Goal: Complete application form

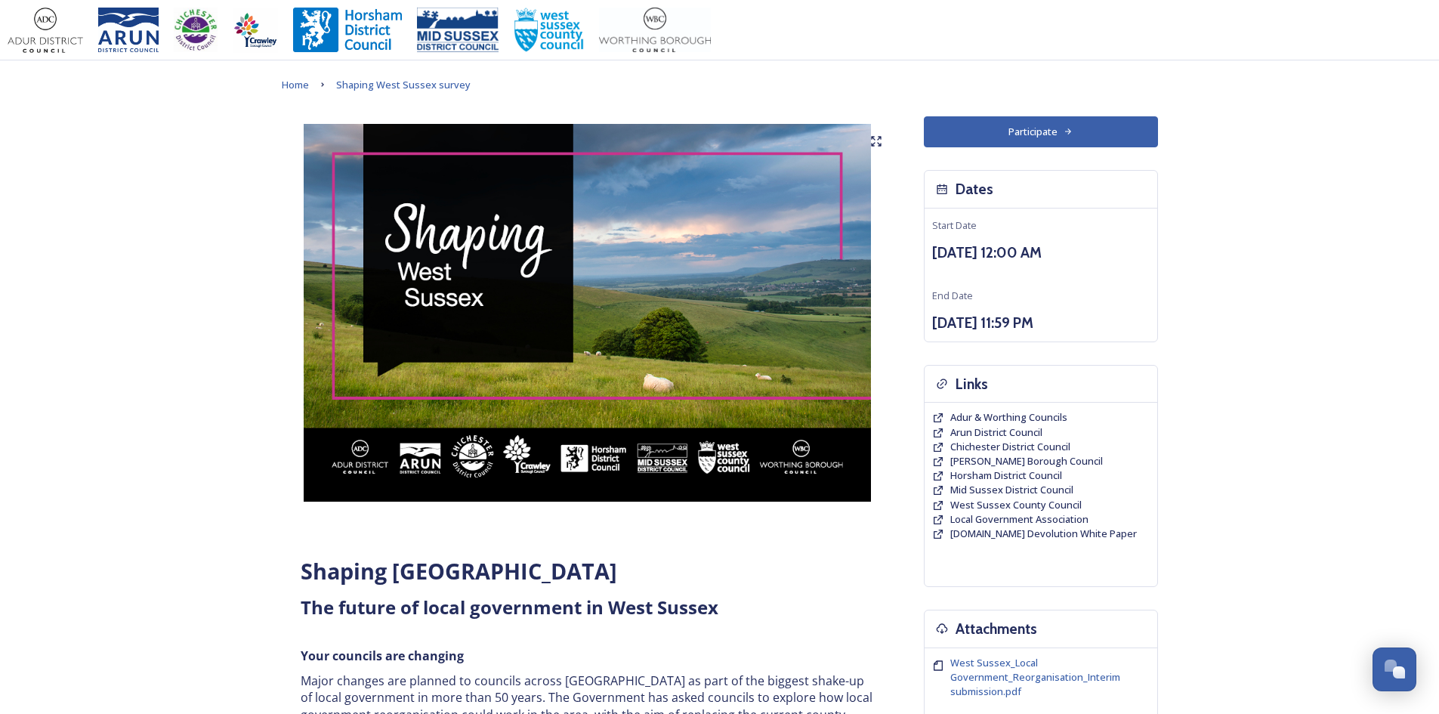
click at [1041, 141] on button "Participate" at bounding box center [1041, 131] width 234 height 31
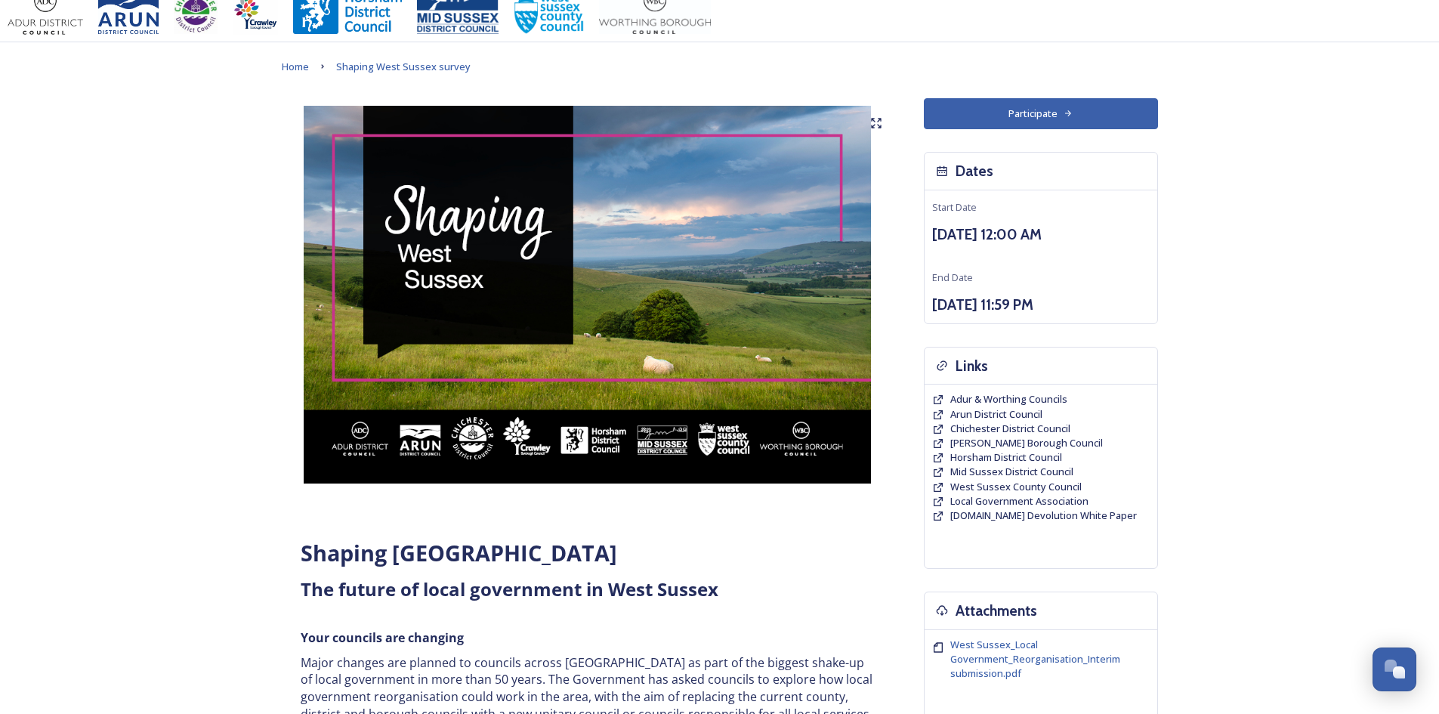
scroll to position [5, 0]
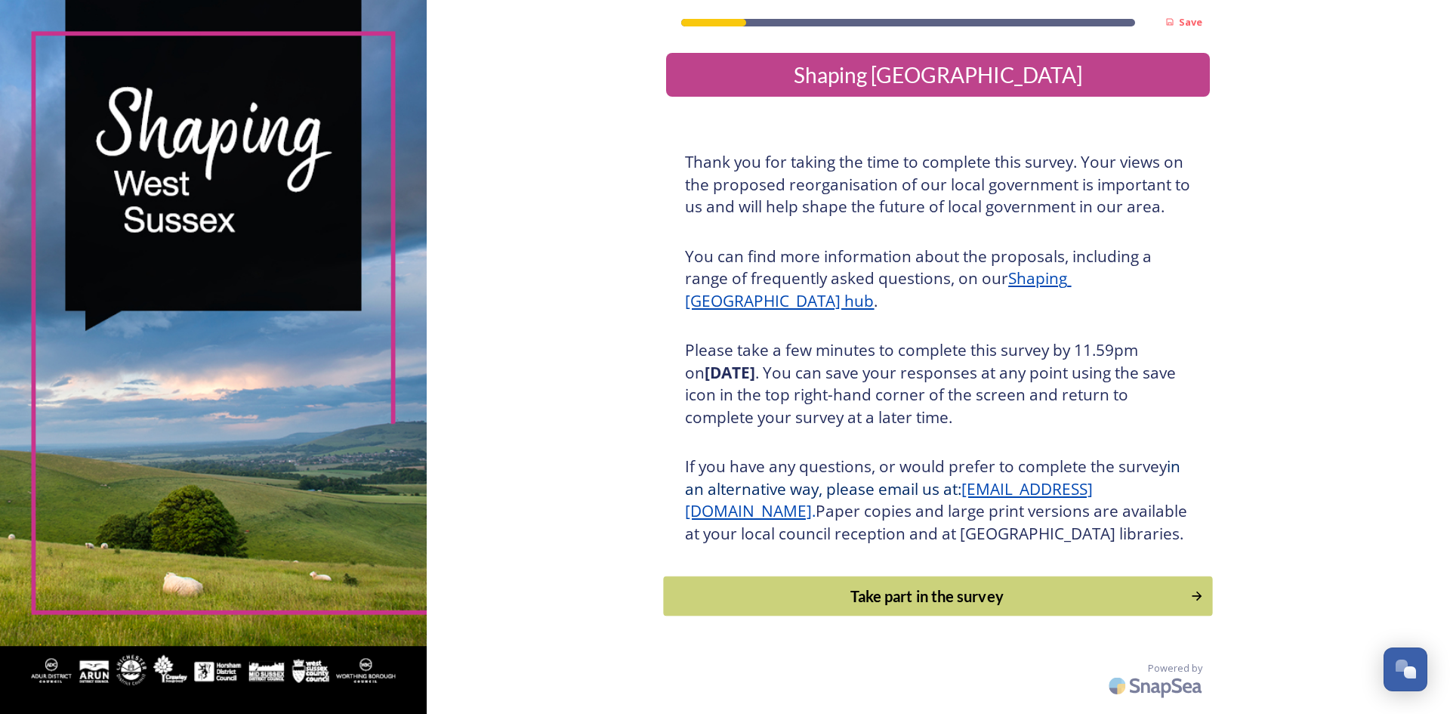
click at [912, 607] on div "Take part in the survey" at bounding box center [927, 595] width 510 height 23
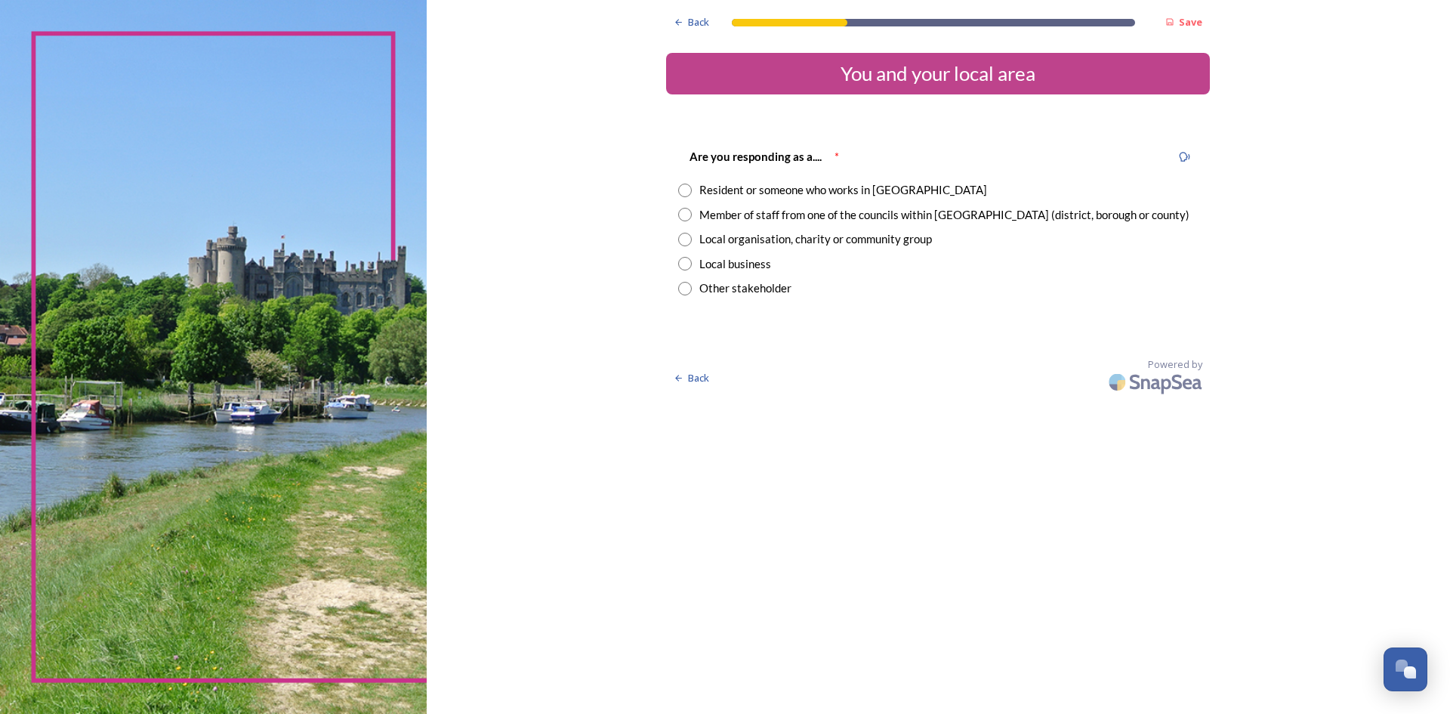
click at [687, 193] on input "radio" at bounding box center [685, 190] width 14 height 14
radio input "true"
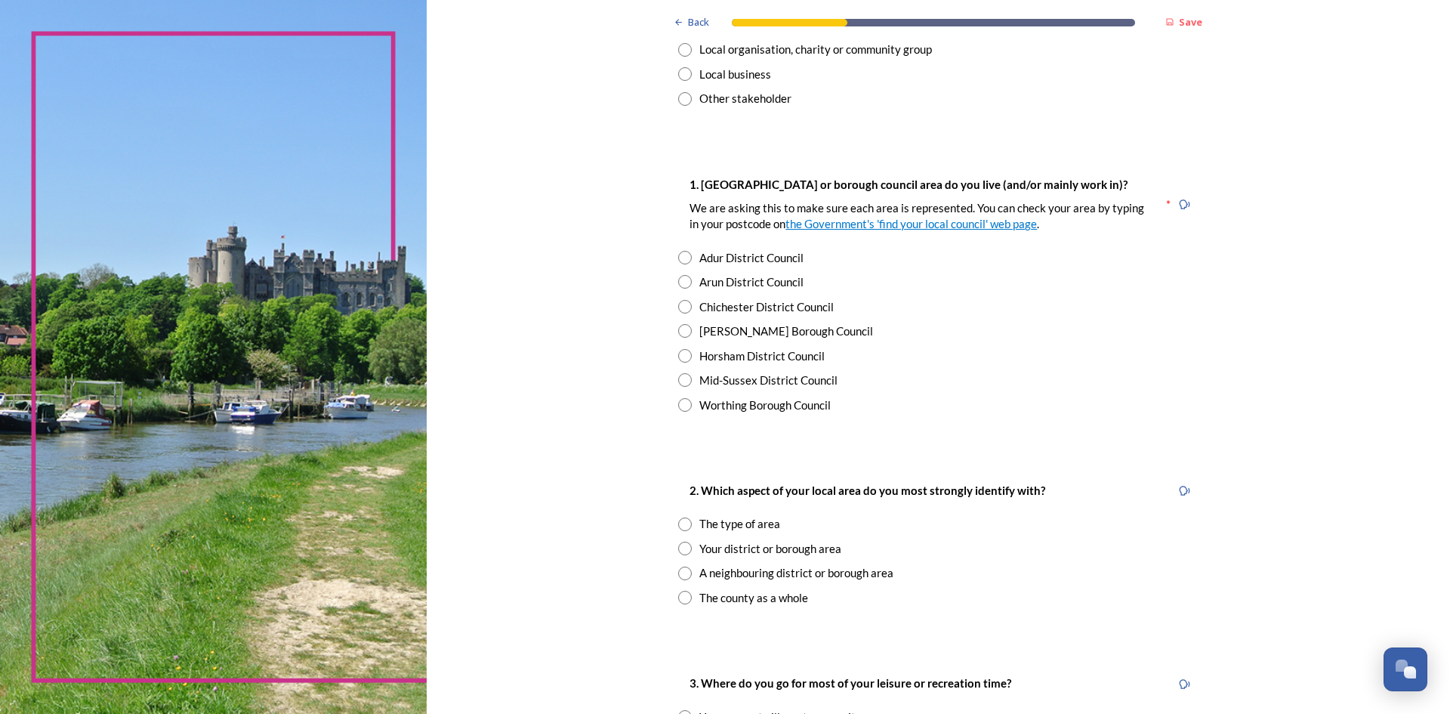
scroll to position [227, 0]
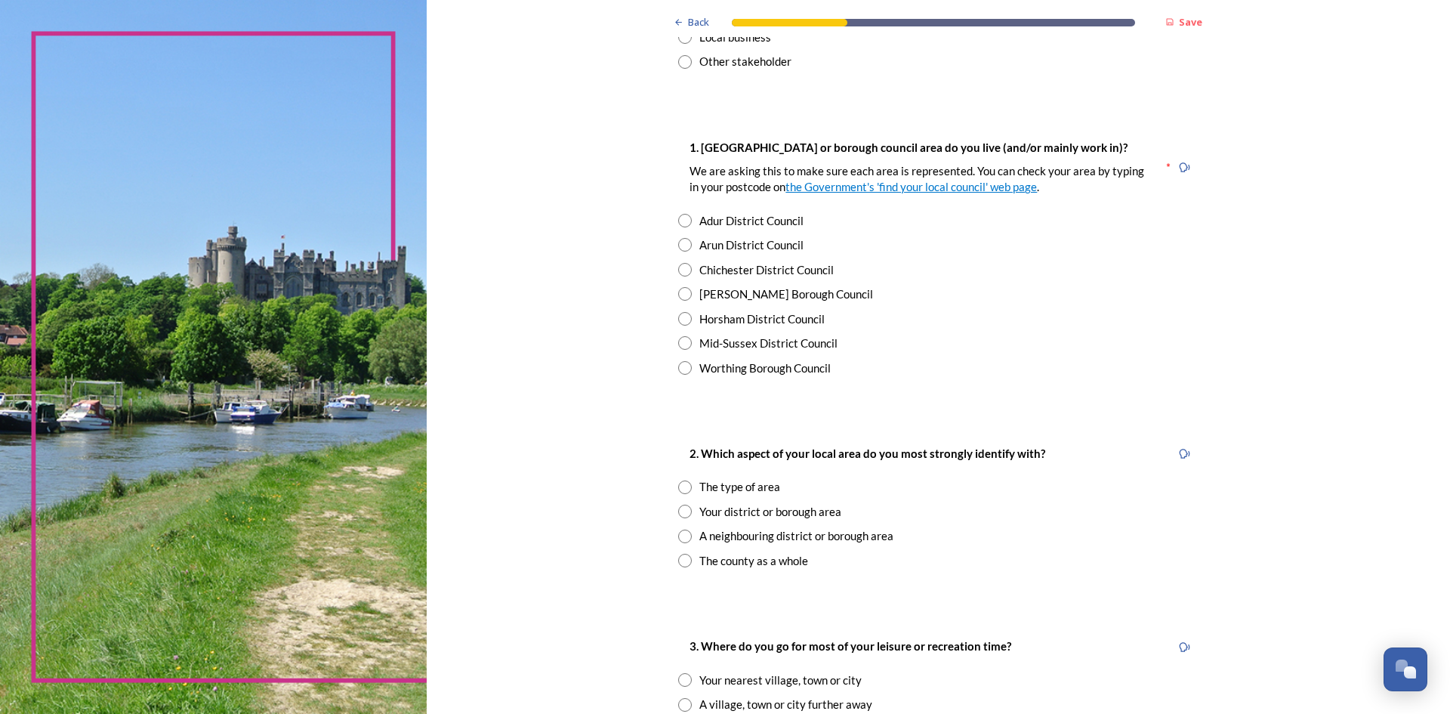
click at [678, 296] on input "radio" at bounding box center [685, 294] width 14 height 14
radio input "true"
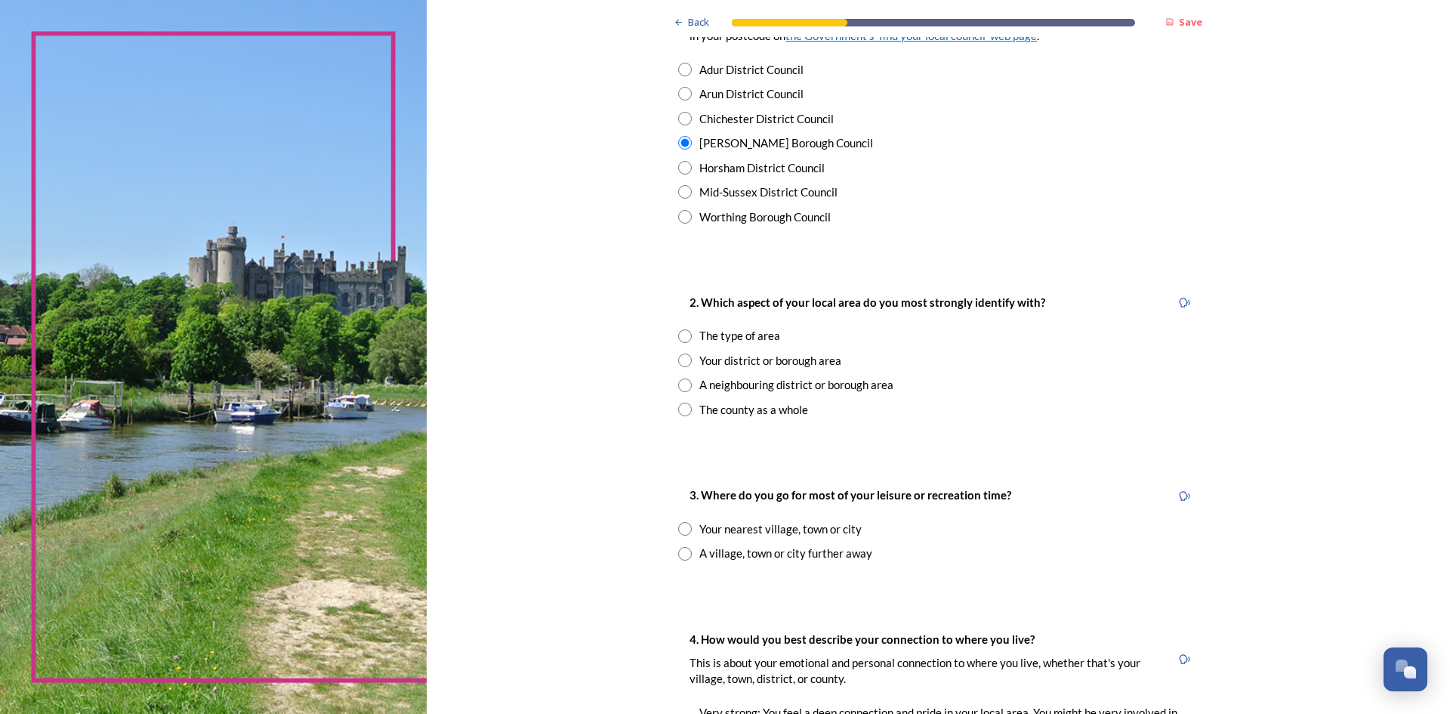
scroll to position [453, 0]
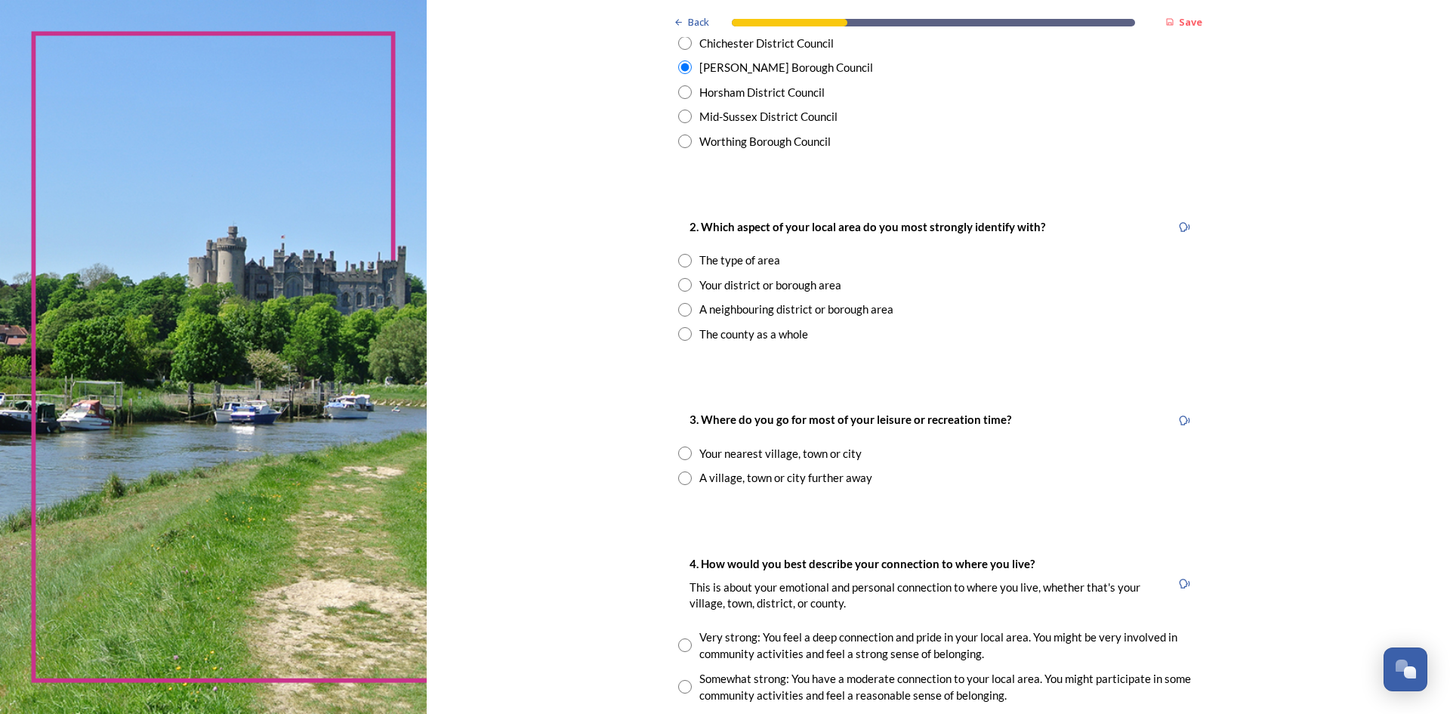
click at [680, 285] on input "radio" at bounding box center [685, 285] width 14 height 14
radio input "true"
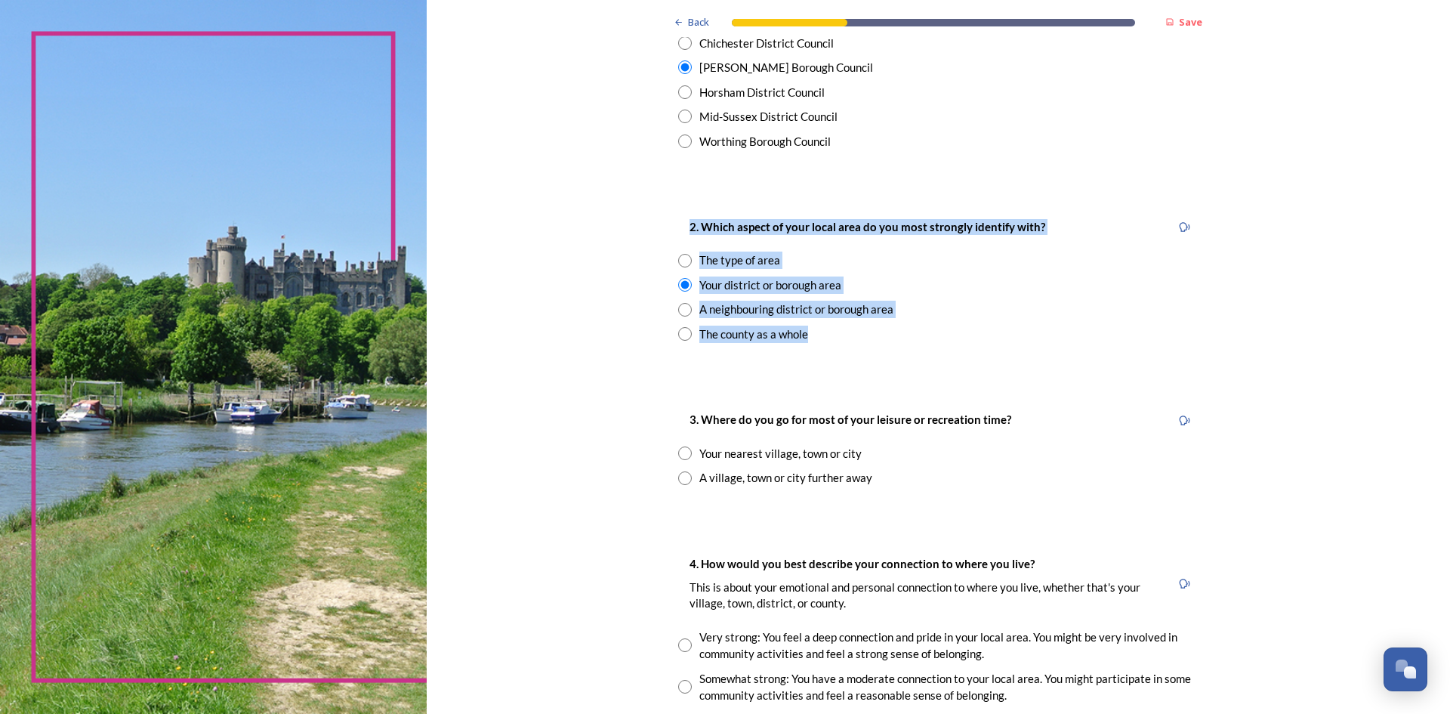
drag, startPoint x: 843, startPoint y: 334, endPoint x: 677, endPoint y: 224, distance: 199.4
click at [677, 224] on div "2. Which aspect of your local area do you most strongly identify with? The type…" at bounding box center [938, 279] width 544 height 155
copy div "2. Which aspect of your local area do you most strongly identify with? The type…"
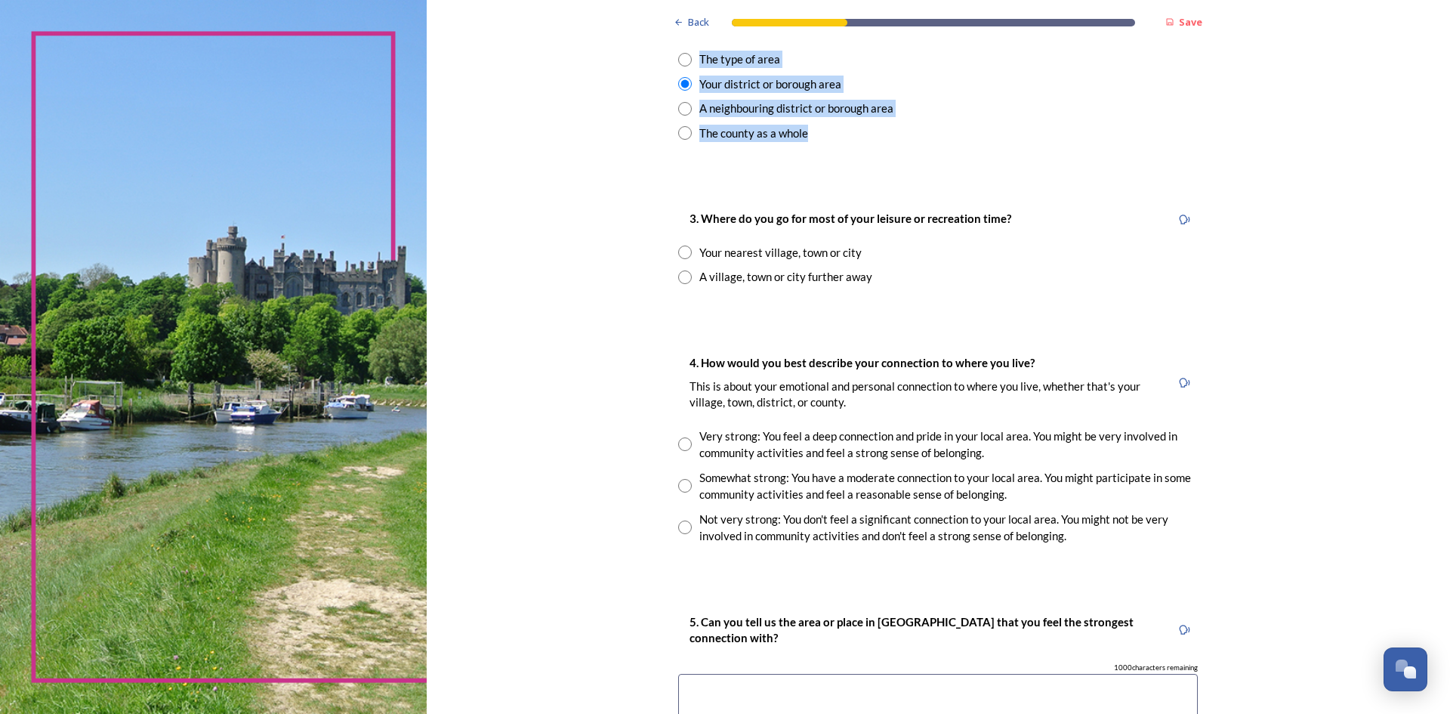
scroll to position [680, 0]
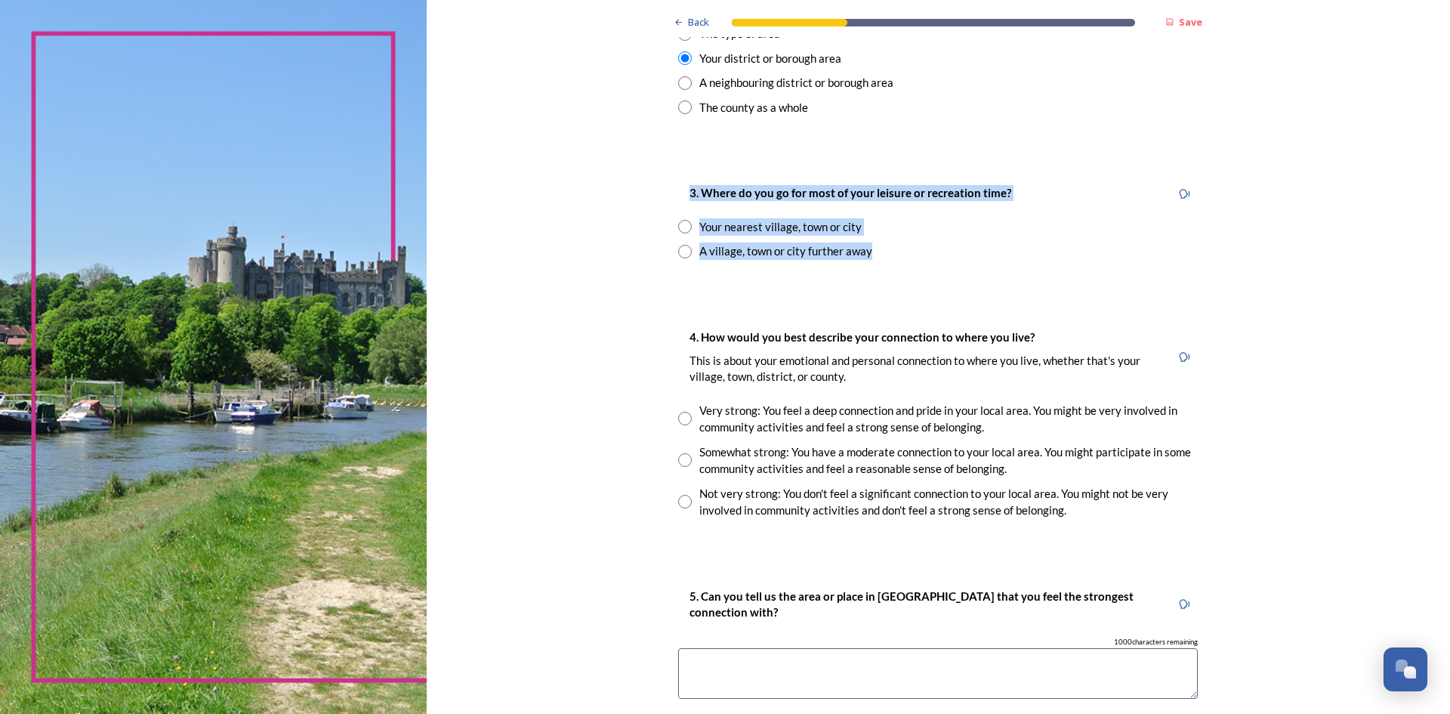
drag, startPoint x: 880, startPoint y: 248, endPoint x: 670, endPoint y: 202, distance: 214.9
click at [670, 202] on div "3. Where do you go for most of your leisure or recreation time? Your nearest vi…" at bounding box center [938, 221] width 544 height 106
copy div "3. Where do you go for most of your leisure or recreation time? Your nearest vi…"
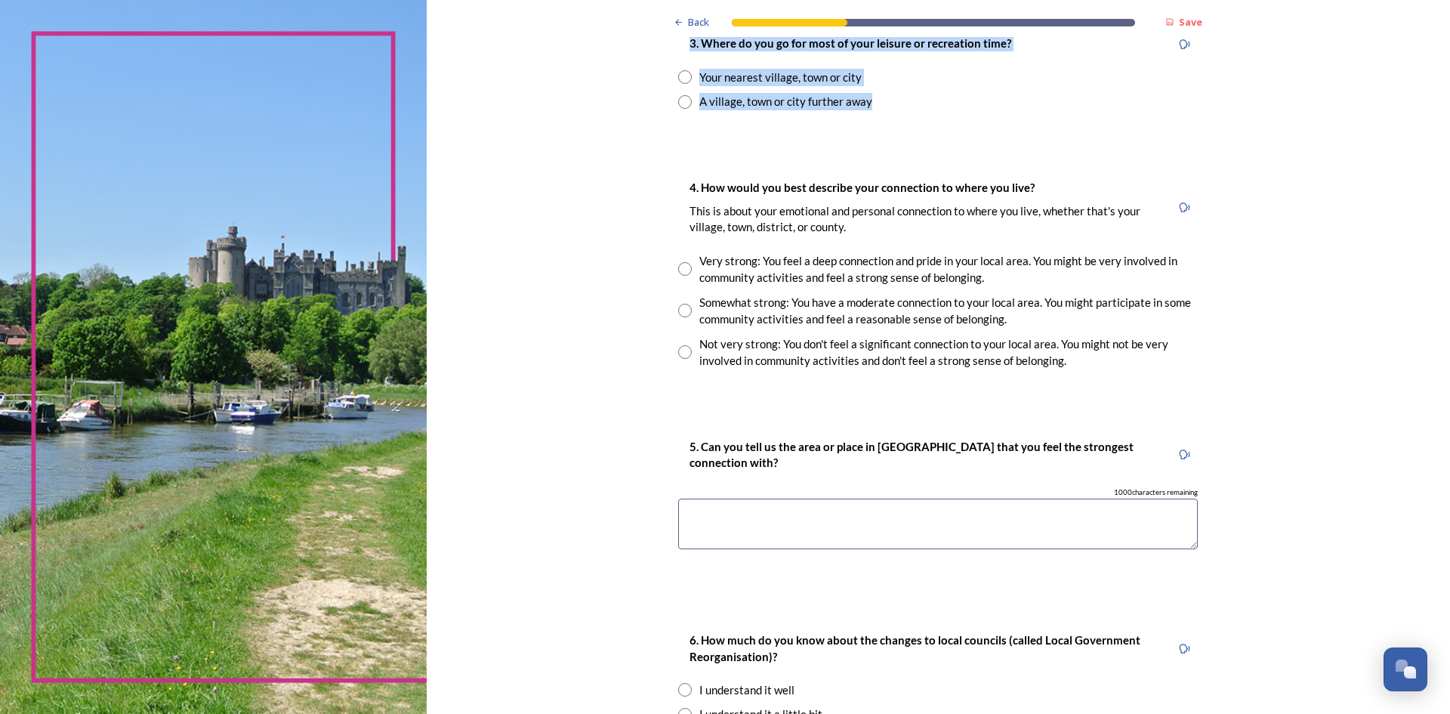
scroll to position [831, 0]
click at [683, 76] on input "radio" at bounding box center [685, 76] width 14 height 14
radio input "true"
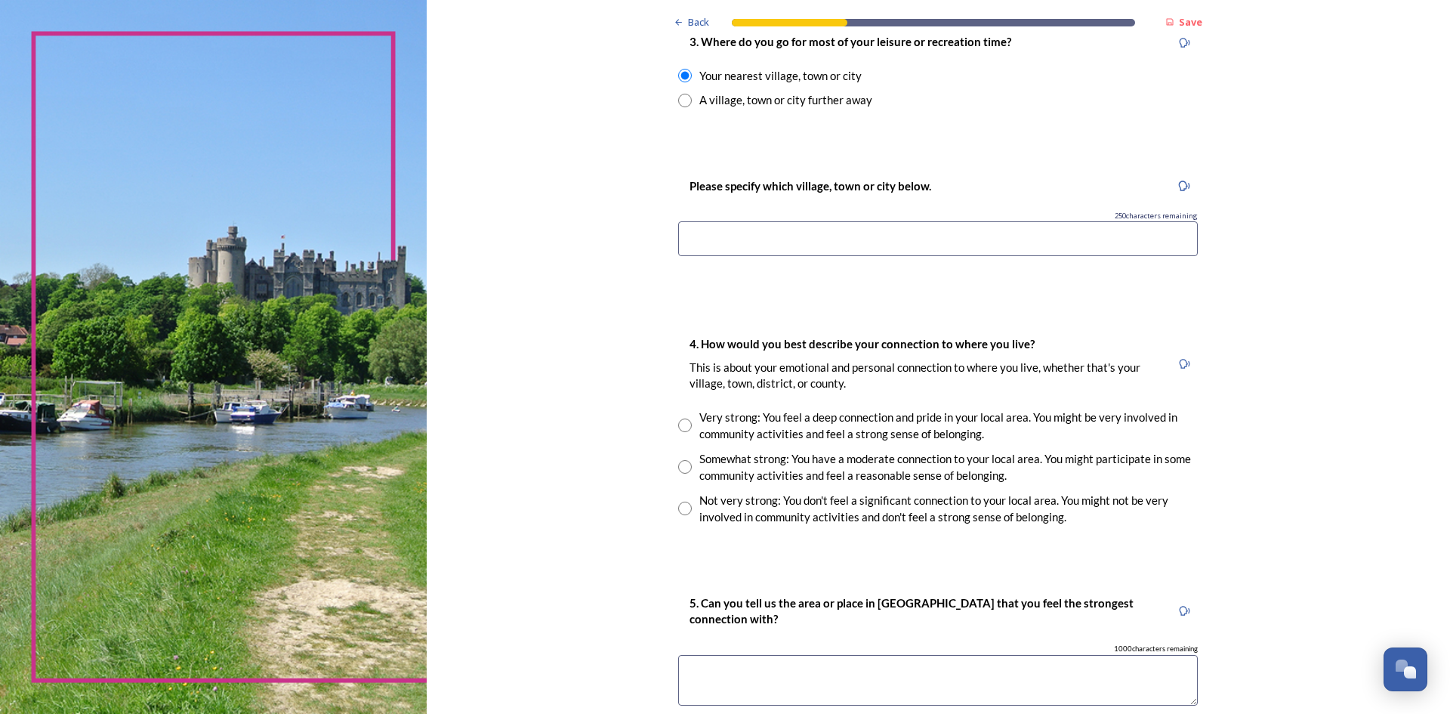
click at [695, 233] on input at bounding box center [938, 238] width 520 height 35
click at [715, 236] on input at bounding box center [938, 238] width 520 height 35
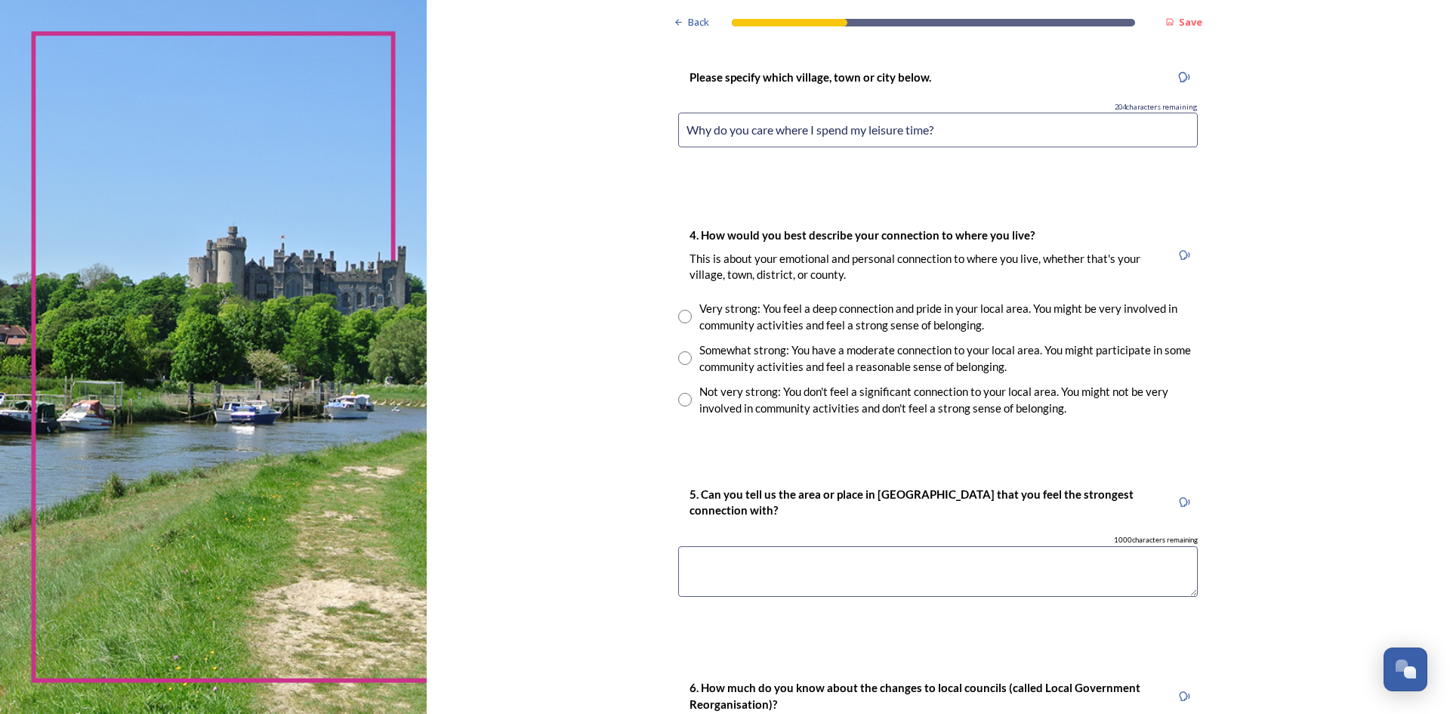
scroll to position [921, 0]
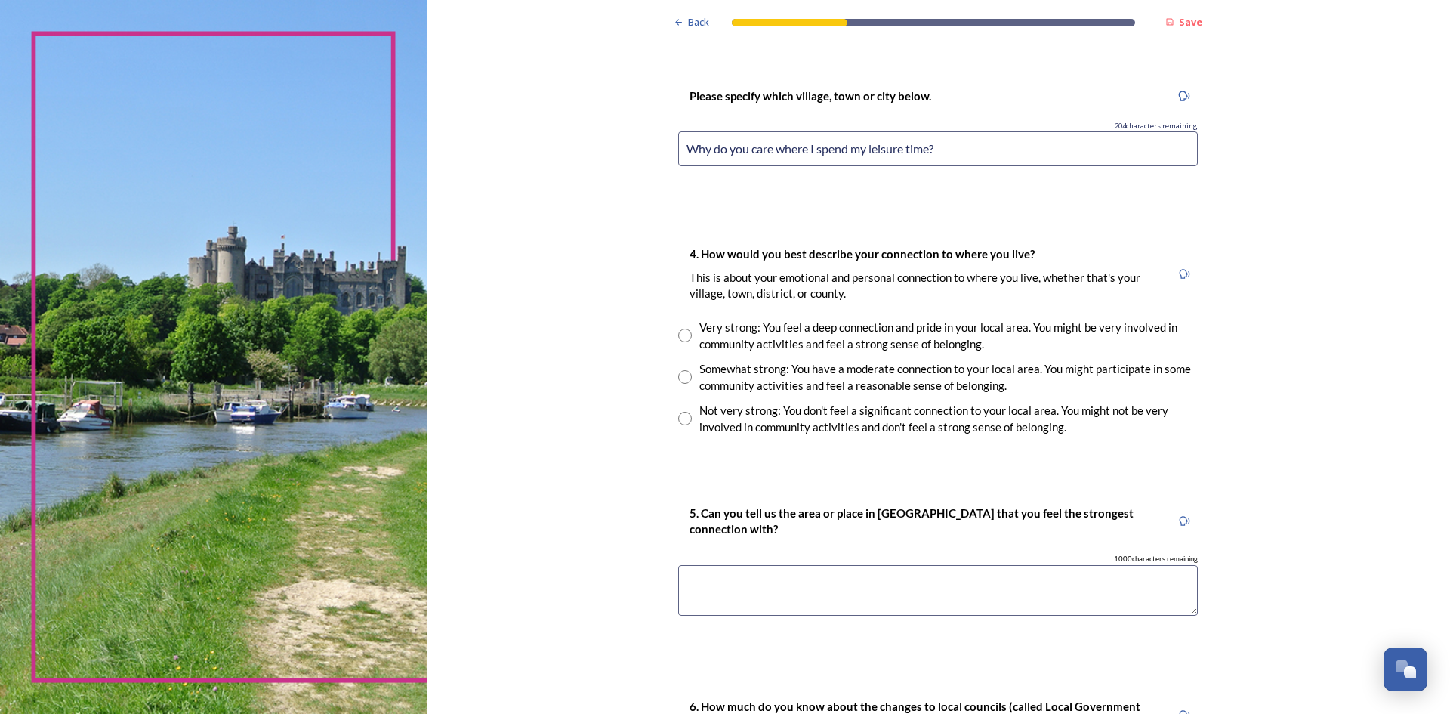
type input "Why do you care where I spend my leisure time?"
click at [678, 421] on input "radio" at bounding box center [685, 419] width 14 height 14
radio input "true"
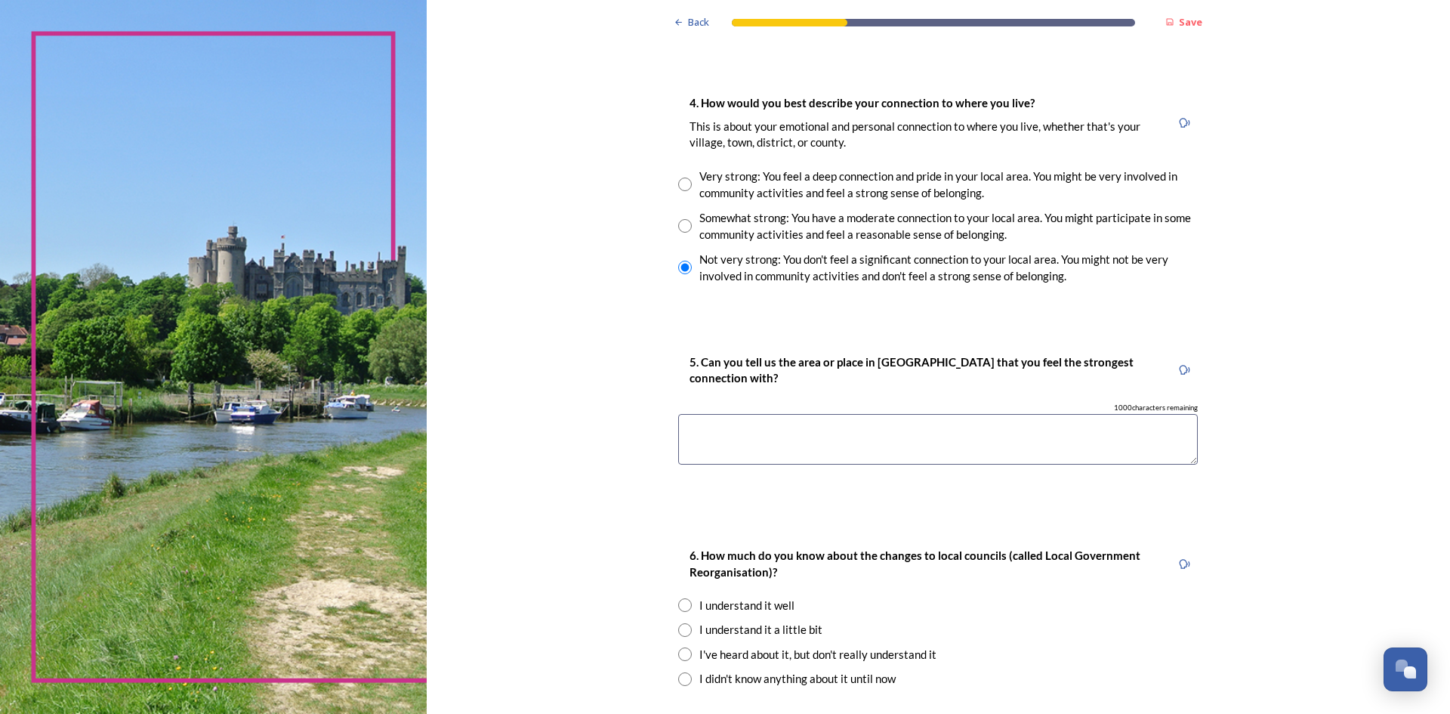
scroll to position [1147, 0]
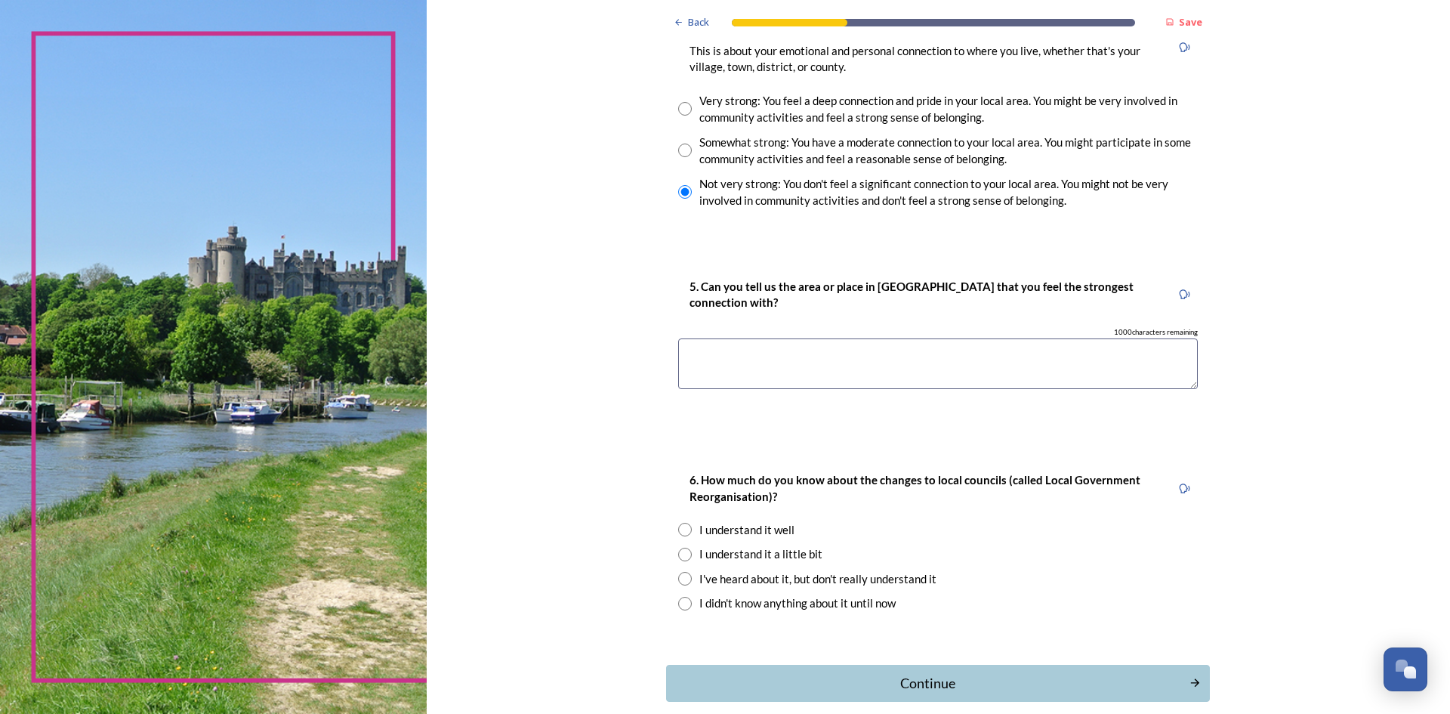
click at [730, 364] on textarea at bounding box center [938, 363] width 520 height 51
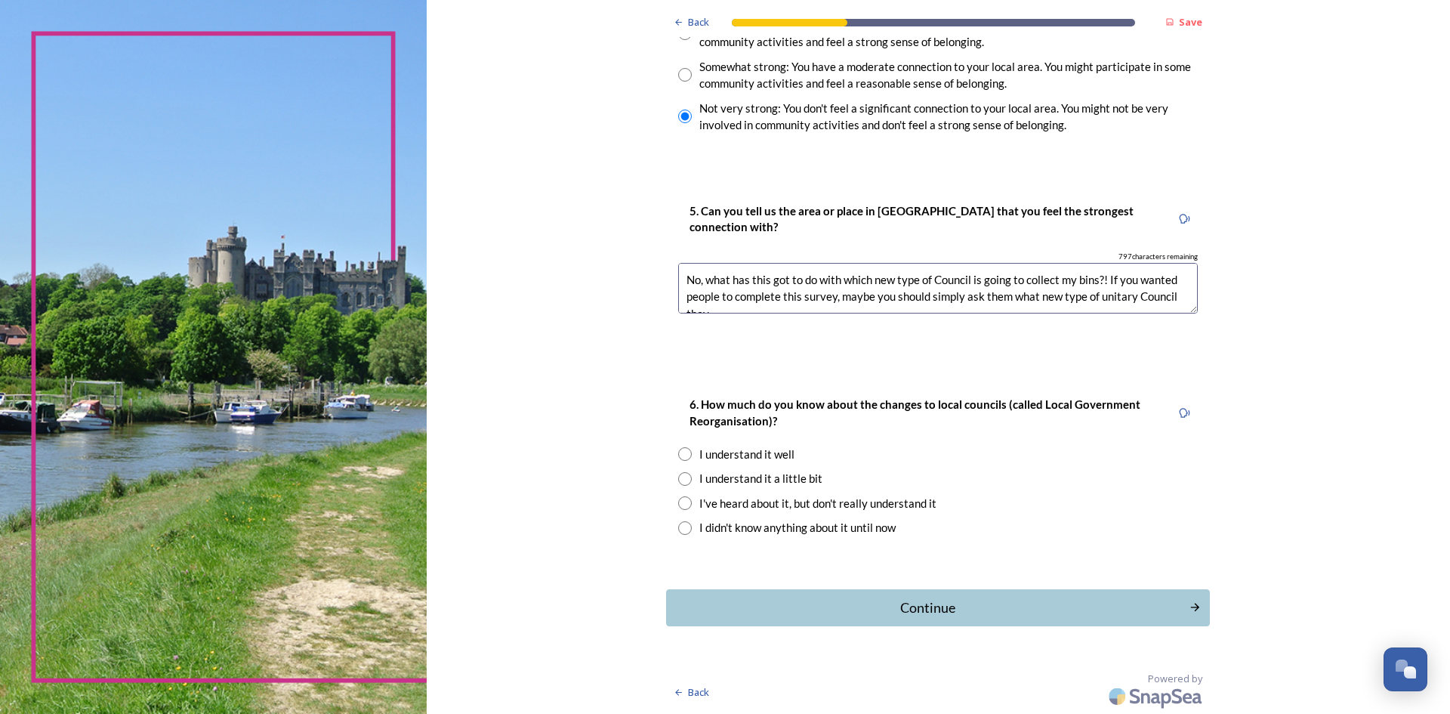
scroll to position [8, 0]
type textarea "No, what has this got to do with which new type of Council is going to collect …"
click at [680, 479] on input "radio" at bounding box center [685, 479] width 14 height 14
radio input "true"
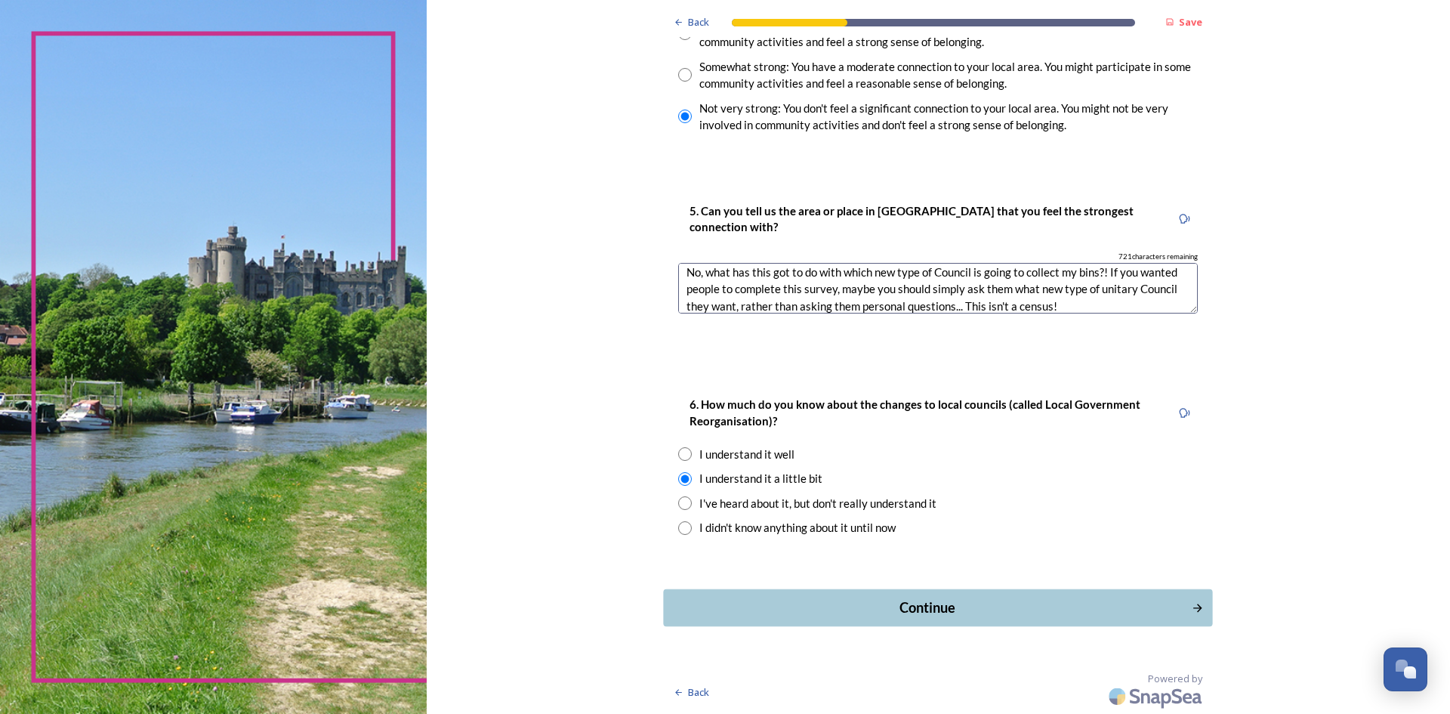
click at [852, 598] on div "Continue" at bounding box center [927, 607] width 511 height 20
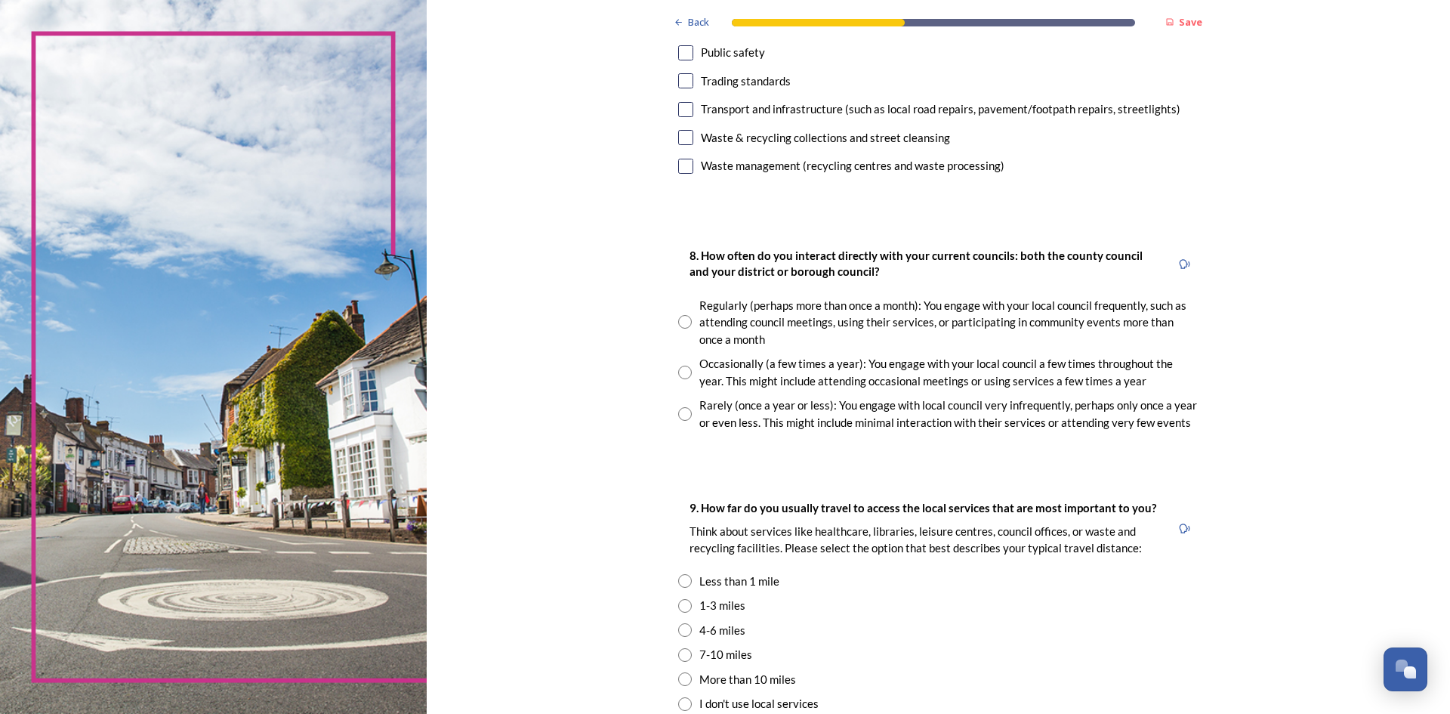
scroll to position [680, 0]
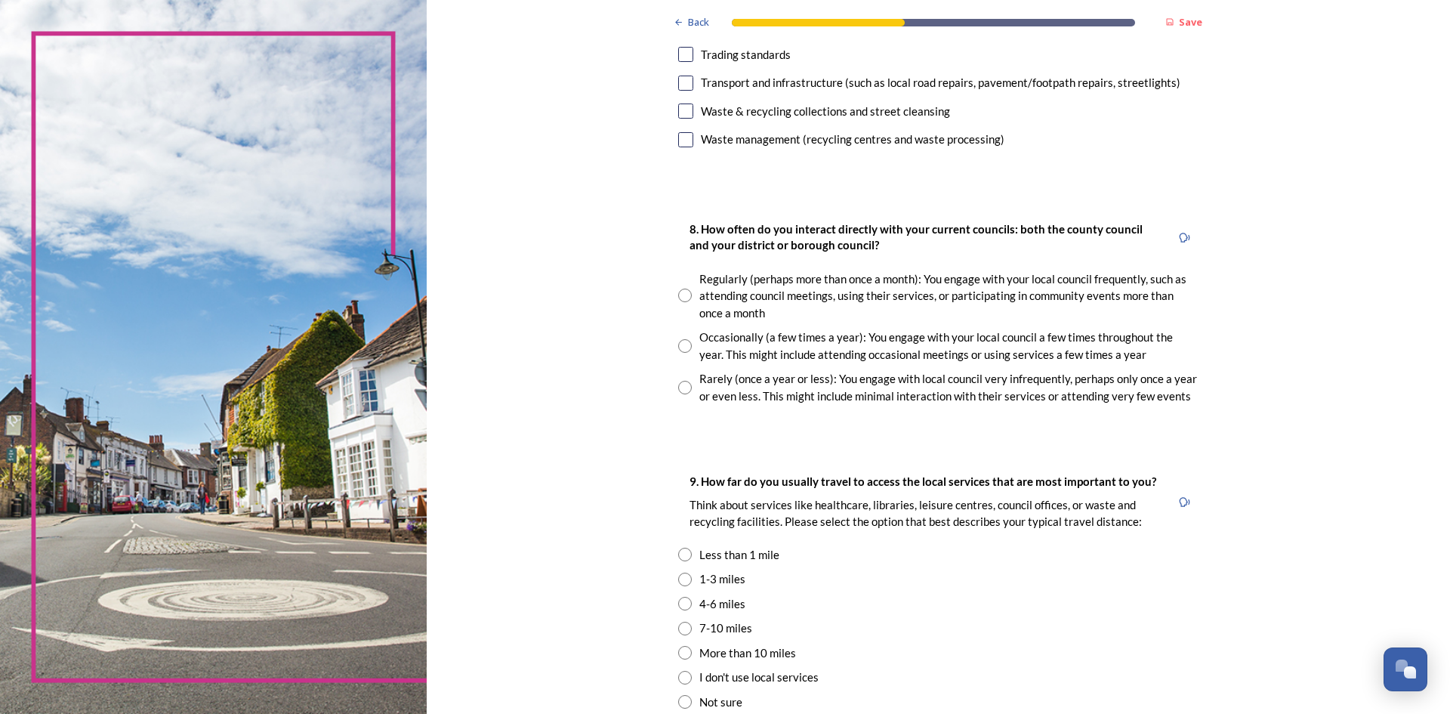
click at [680, 386] on input "radio" at bounding box center [685, 388] width 14 height 14
radio input "true"
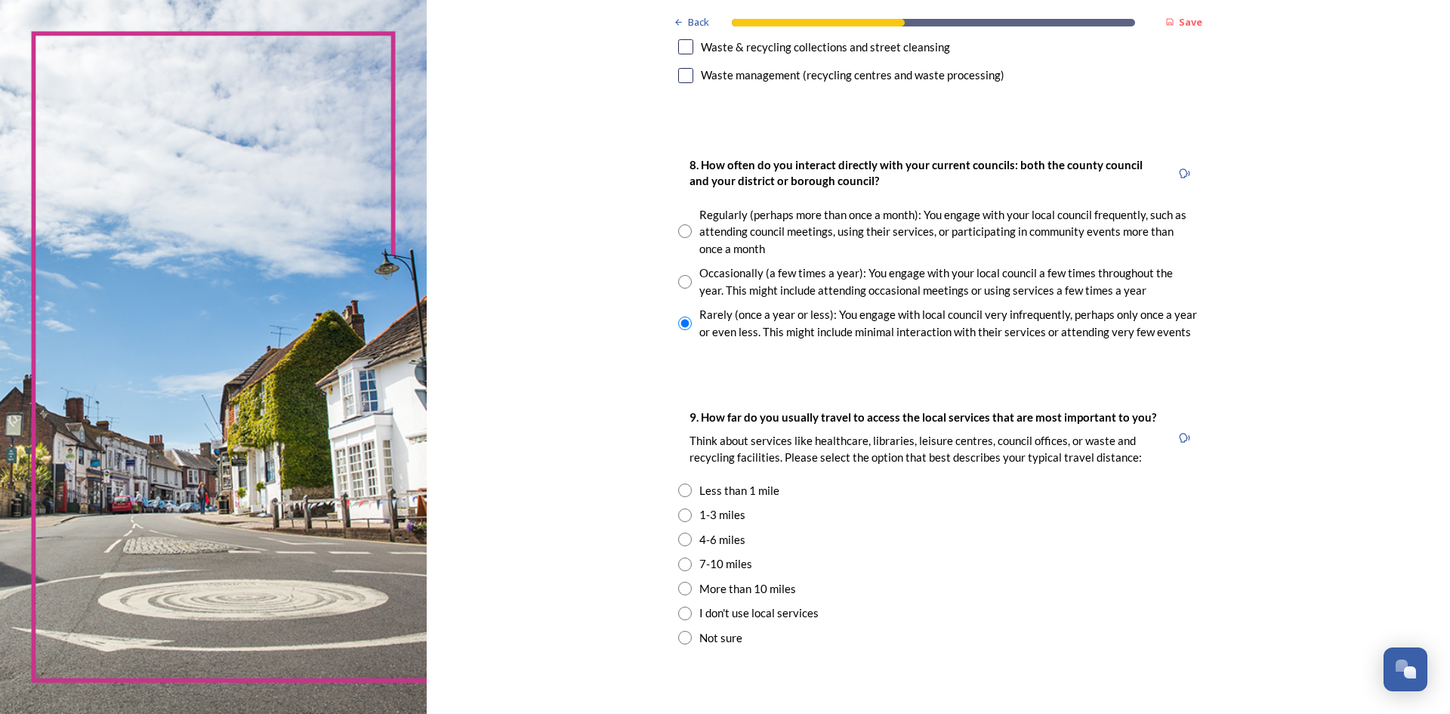
scroll to position [906, 0]
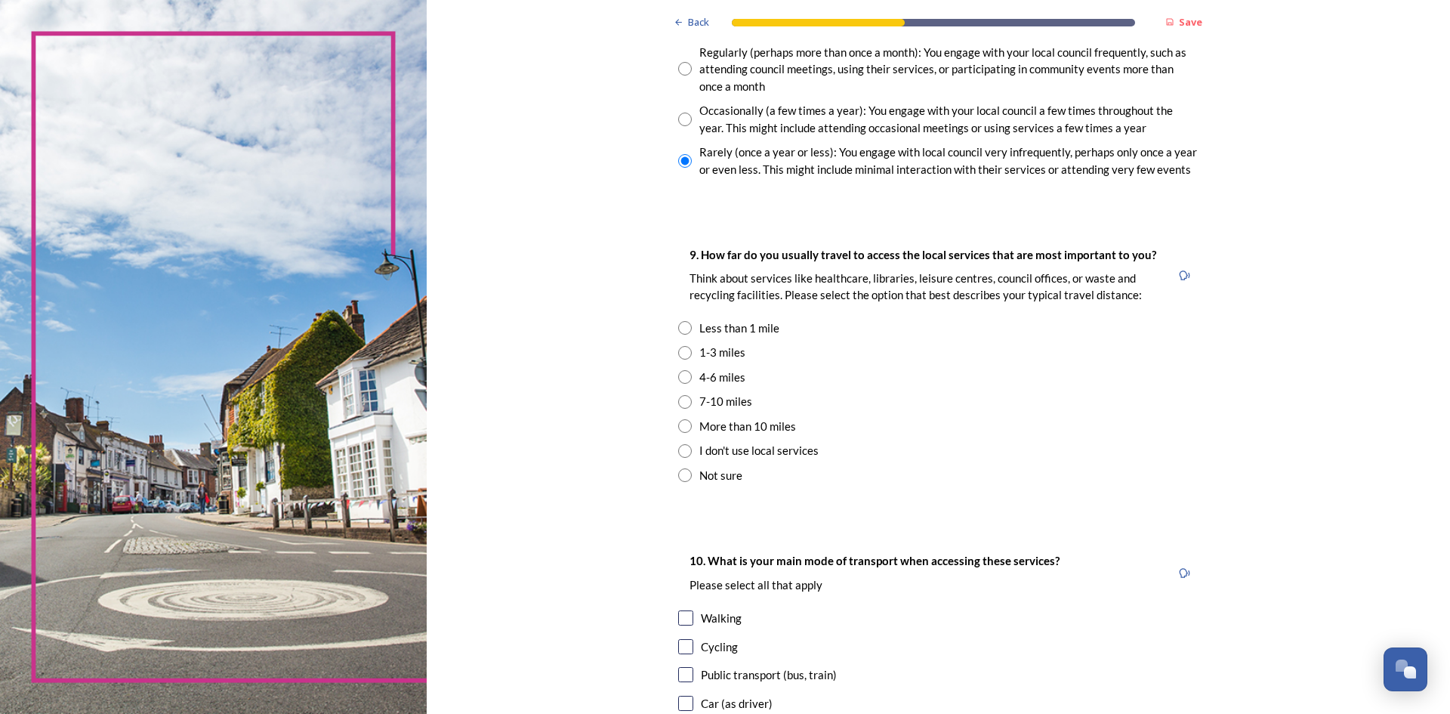
click at [678, 472] on input "radio" at bounding box center [685, 475] width 14 height 14
radio input "true"
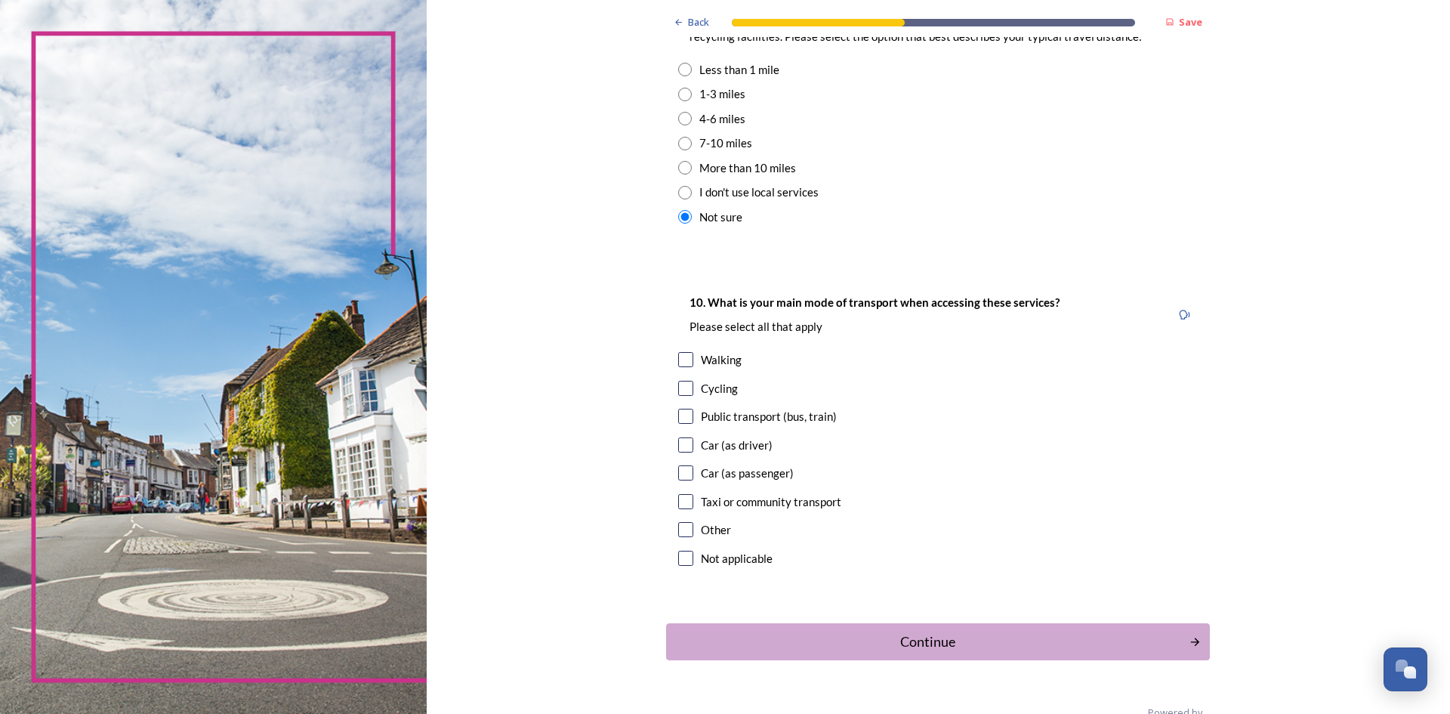
scroll to position [1198, 0]
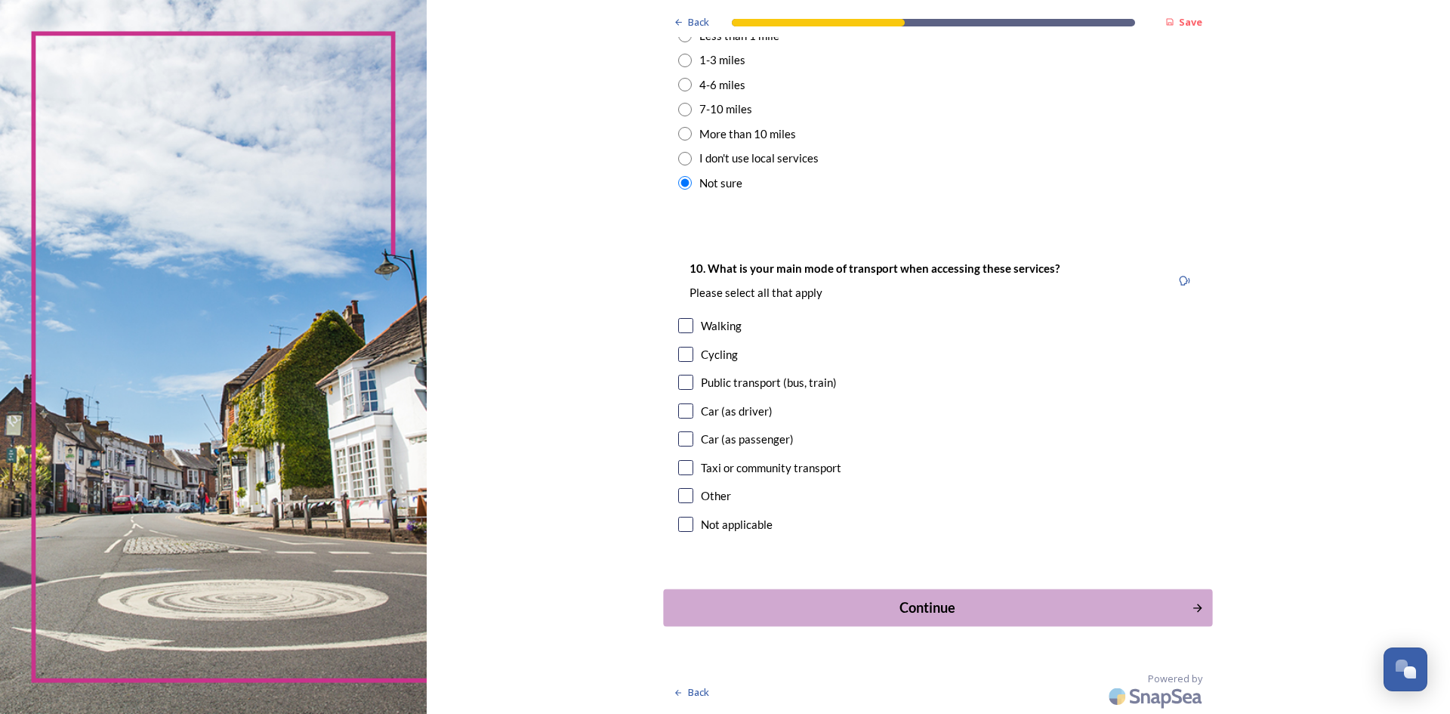
click at [802, 606] on div "Continue" at bounding box center [927, 607] width 511 height 20
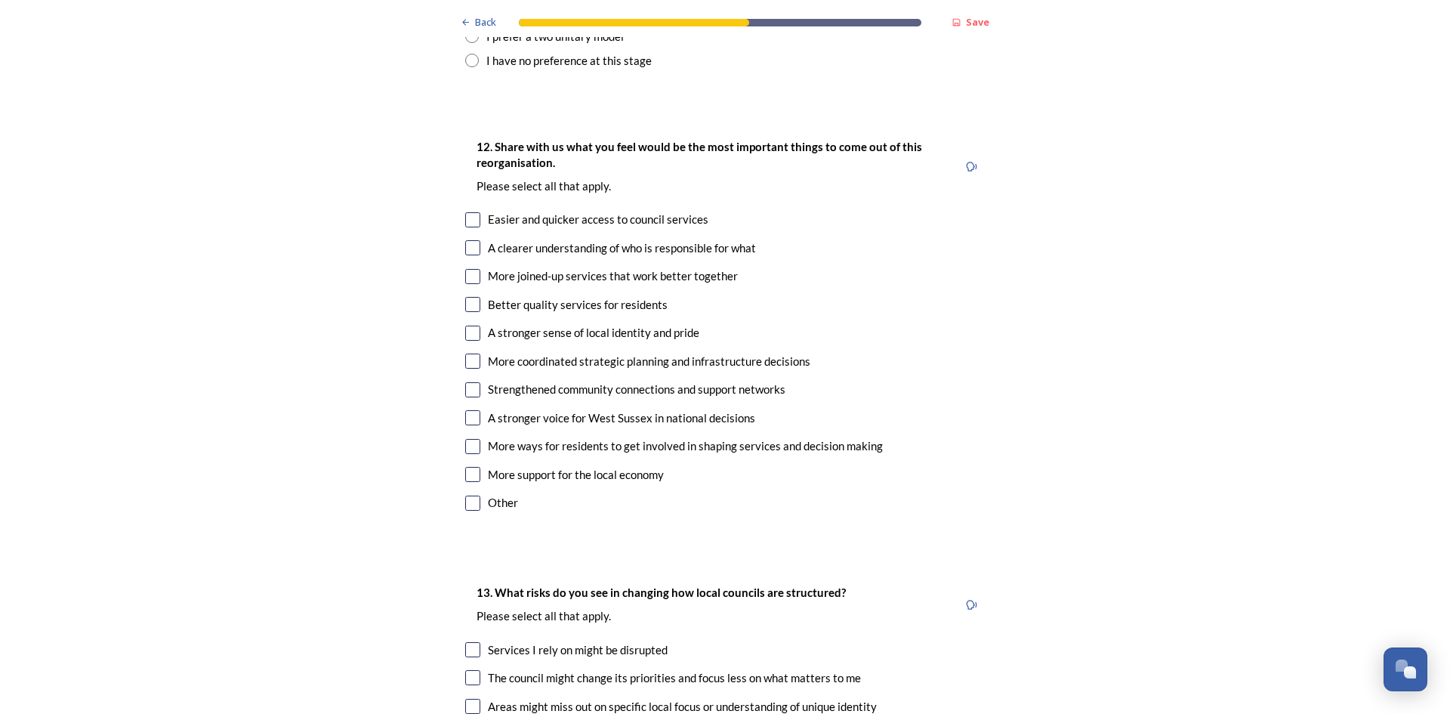
scroll to position [2598, 0]
